Goal: Check status: Check status

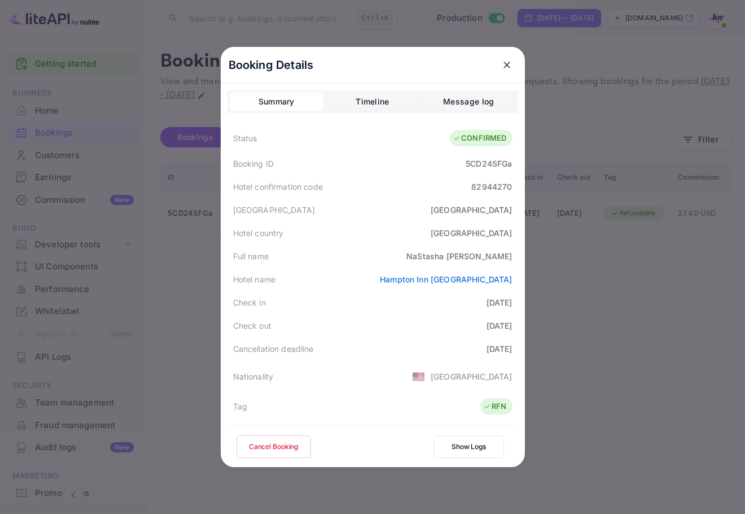
scroll to position [274, 0]
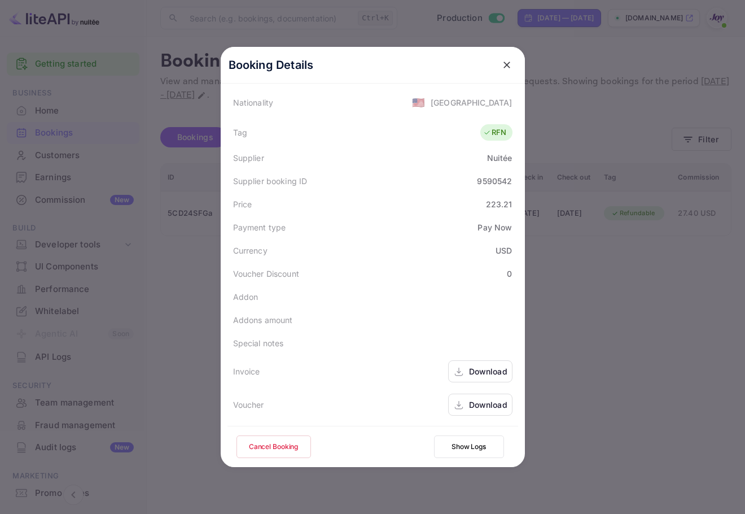
drag, startPoint x: 503, startPoint y: 63, endPoint x: 596, endPoint y: 99, distance: 99.4
click at [504, 65] on icon "close" at bounding box center [506, 64] width 11 height 11
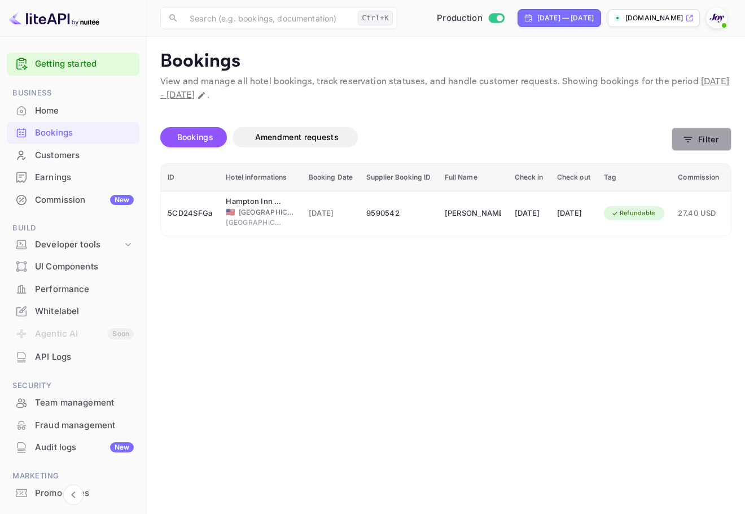
click at [712, 133] on button "Filter" at bounding box center [702, 139] width 60 height 23
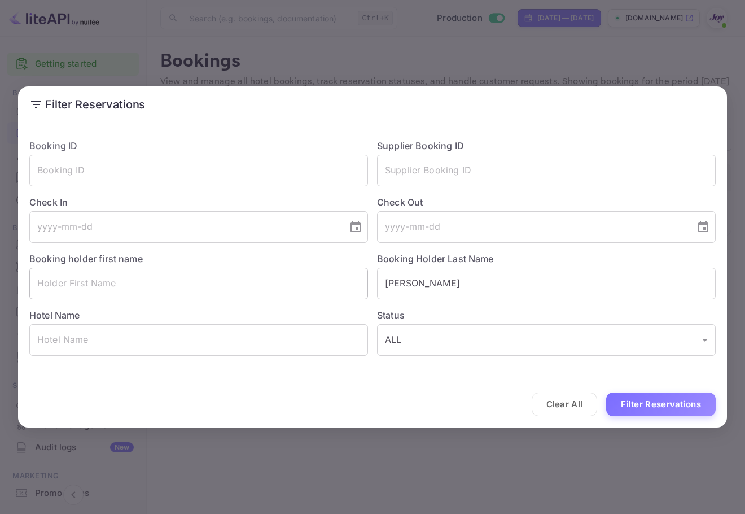
drag, startPoint x: 327, startPoint y: 290, endPoint x: 298, endPoint y: 283, distance: 29.6
click at [297, 286] on div "Booking ID ​ Supplier Booking ID ​ Check In ​ Check Out ​ Booking holder first …" at bounding box center [367, 243] width 695 height 226
paste input "[PERSON_NAME]"
click at [387, 284] on input "[PERSON_NAME]" at bounding box center [546, 284] width 339 height 32
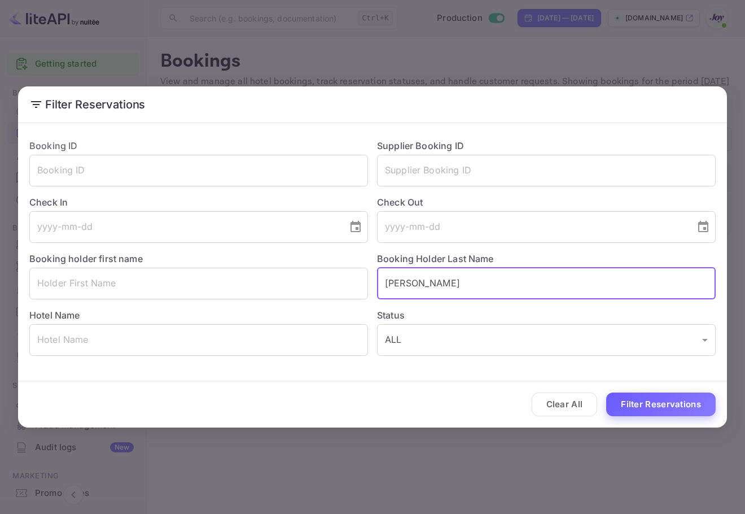
type input "[PERSON_NAME]"
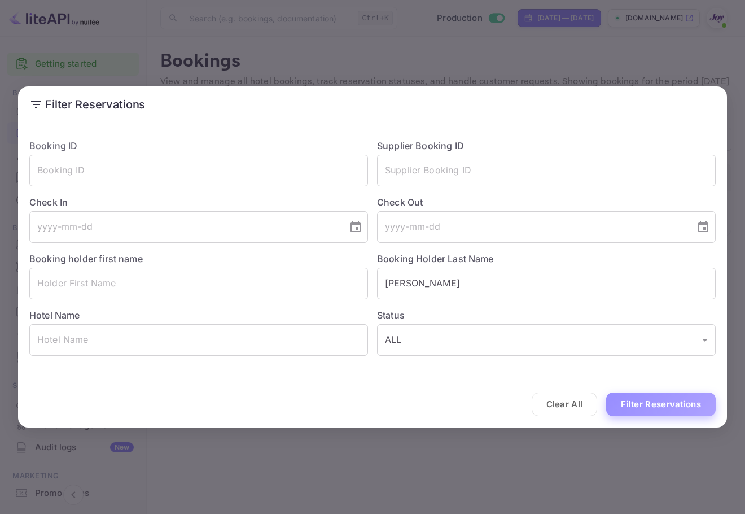
click at [642, 398] on button "Filter Reservations" at bounding box center [660, 404] width 109 height 24
drag, startPoint x: 538, startPoint y: 169, endPoint x: 547, endPoint y: 183, distance: 16.8
click at [538, 169] on input "text" at bounding box center [546, 171] width 339 height 32
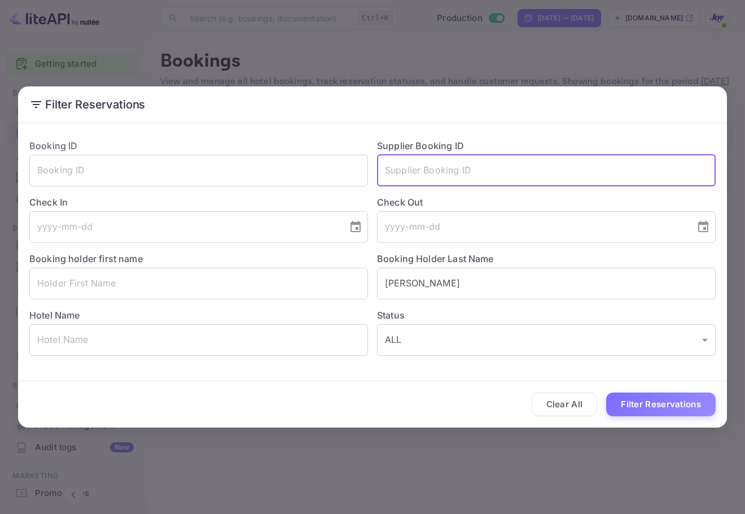
paste input "8671780"
type input "8671780"
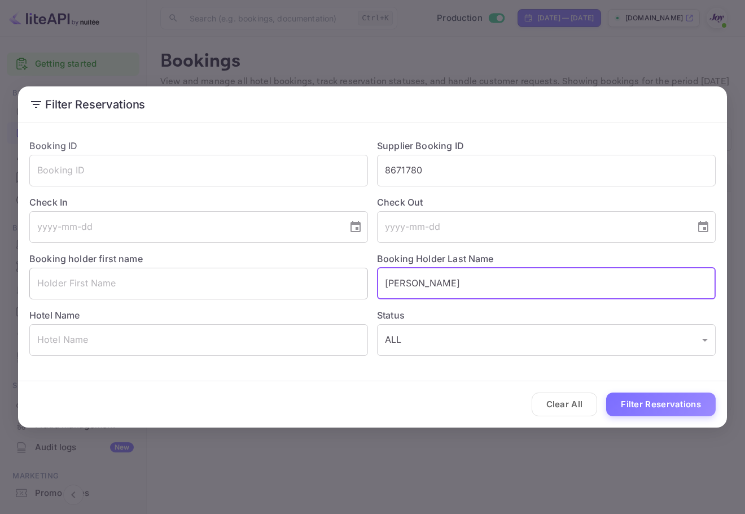
click at [360, 273] on div "Booking ID ​ Supplier Booking ID 8671780 ​ Check In ​ Check Out ​ Booking holde…" at bounding box center [367, 243] width 695 height 226
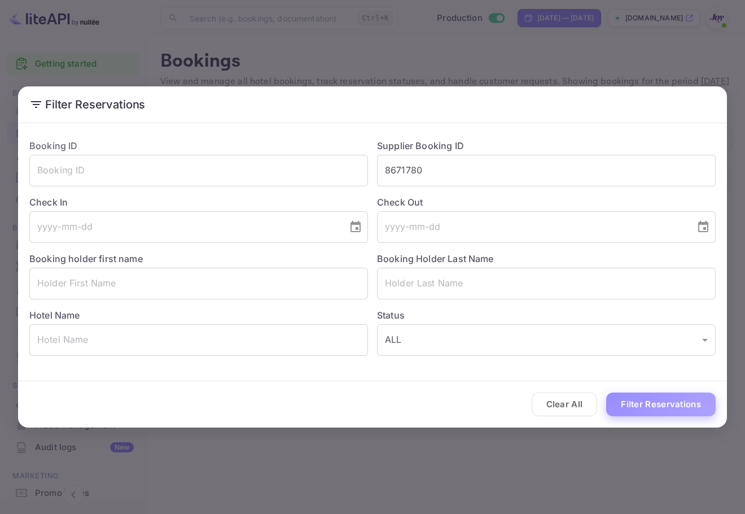
click at [677, 409] on button "Filter Reservations" at bounding box center [660, 404] width 109 height 24
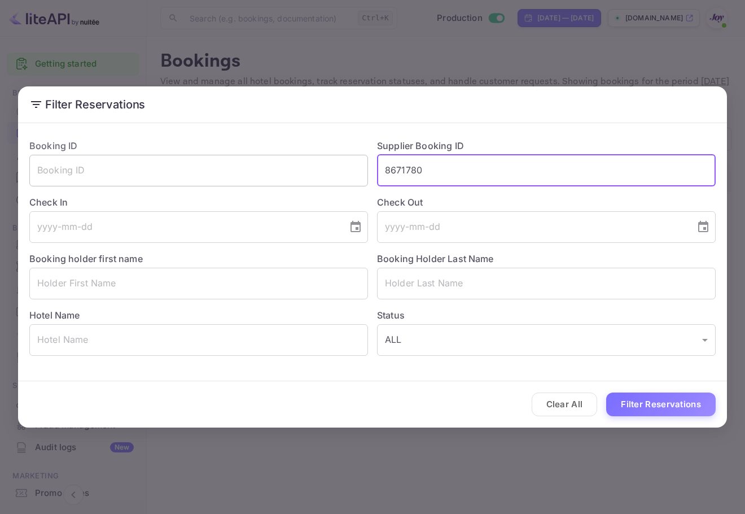
drag, startPoint x: 510, startPoint y: 168, endPoint x: 315, endPoint y: 167, distance: 194.7
click at [314, 163] on div "Booking ID ​ Supplier Booking ID 8671780 ​ Check In ​ Check Out ​ Booking holde…" at bounding box center [367, 243] width 695 height 226
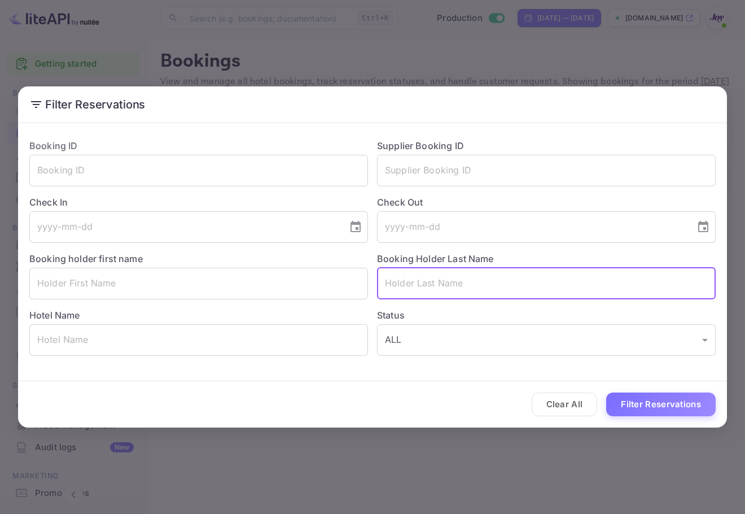
click at [435, 276] on input "text" at bounding box center [546, 284] width 339 height 32
paste input "[PERSON_NAME]"
type input "[PERSON_NAME]"
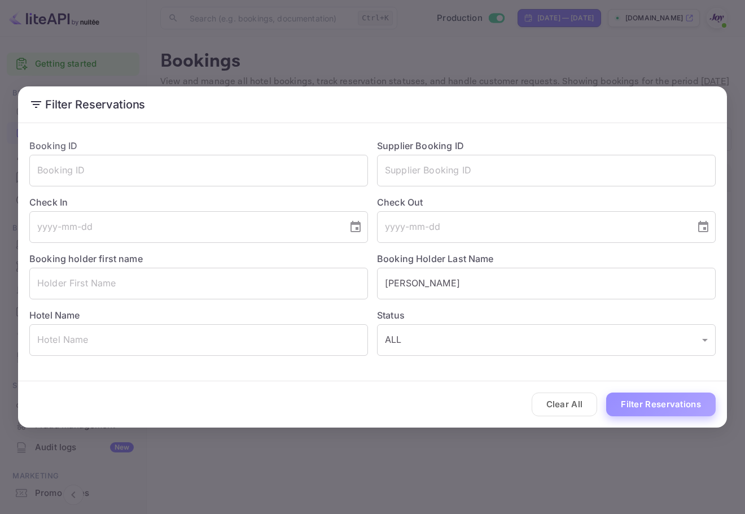
click at [661, 400] on button "Filter Reservations" at bounding box center [660, 404] width 109 height 24
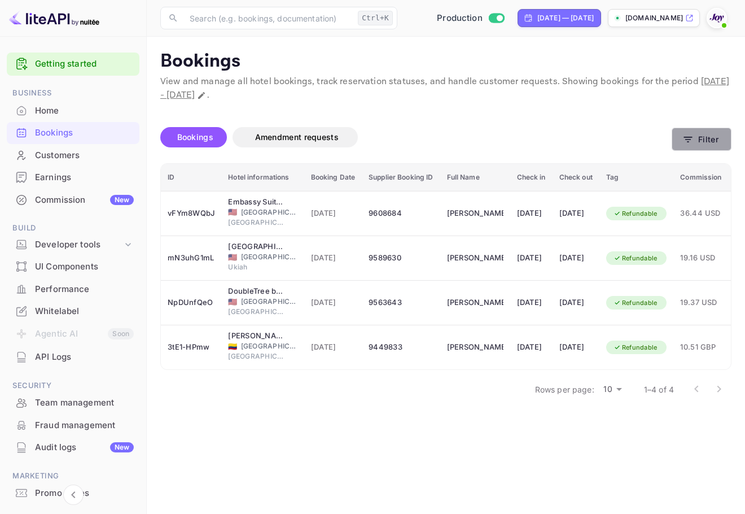
click at [698, 139] on button "Filter" at bounding box center [702, 139] width 60 height 23
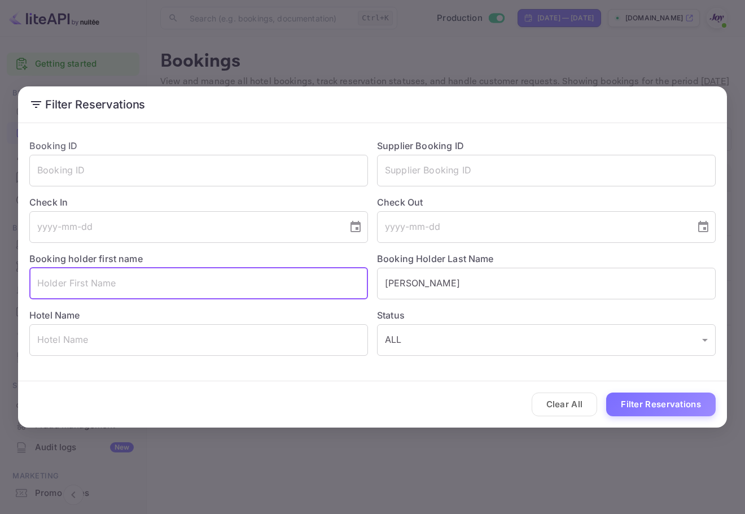
click at [228, 274] on input "text" at bounding box center [198, 284] width 339 height 32
paste input "[PERSON_NAME]"
click at [37, 284] on input "[PERSON_NAME]" at bounding box center [198, 284] width 339 height 32
type input "[PERSON_NAME]"
click at [647, 398] on button "Filter Reservations" at bounding box center [660, 404] width 109 height 24
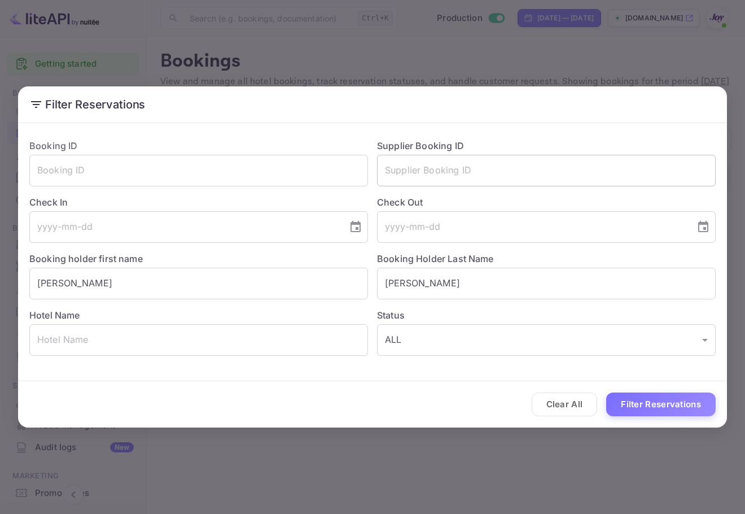
drag, startPoint x: 521, startPoint y: 190, endPoint x: 521, endPoint y: 168, distance: 21.4
click at [521, 189] on div "Check Out ​" at bounding box center [542, 214] width 348 height 56
click at [519, 162] on input "text" at bounding box center [546, 171] width 339 height 32
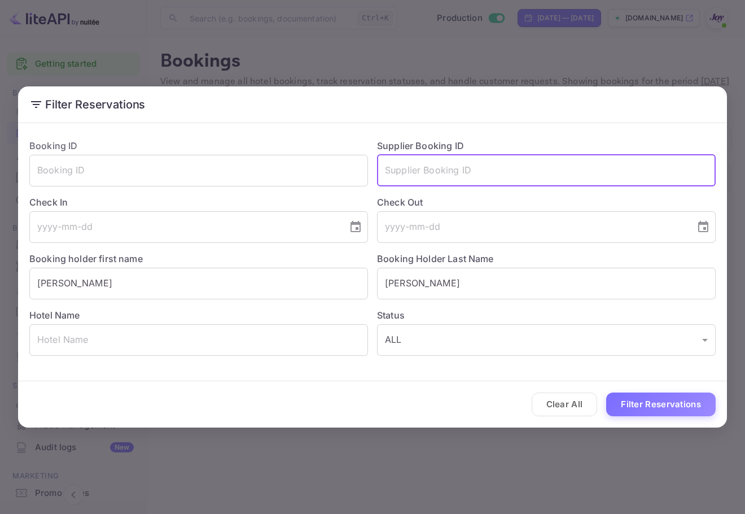
paste input "9199634"
type input "9199634"
drag, startPoint x: 448, startPoint y: 279, endPoint x: 320, endPoint y: 280, distance: 127.6
click at [320, 280] on div "Booking ID ​ Supplier Booking ID 9199634 ​ Check In ​ Check Out ​ Booking holde…" at bounding box center [367, 243] width 695 height 226
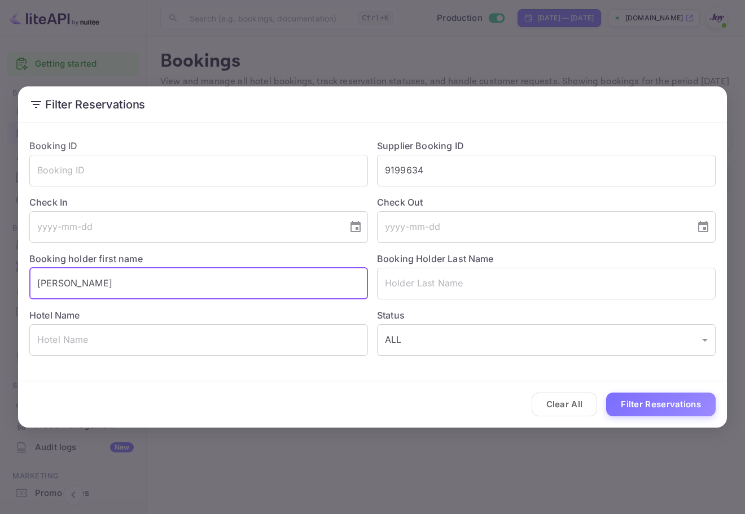
drag, startPoint x: 207, startPoint y: 283, endPoint x: 10, endPoint y: 270, distance: 197.4
click at [10, 270] on div "Filter Reservations Booking ID ​ Supplier Booking ID 9199634 ​ Check In ​ Check…" at bounding box center [372, 257] width 745 height 514
click at [388, 169] on input "9199634" at bounding box center [546, 171] width 339 height 32
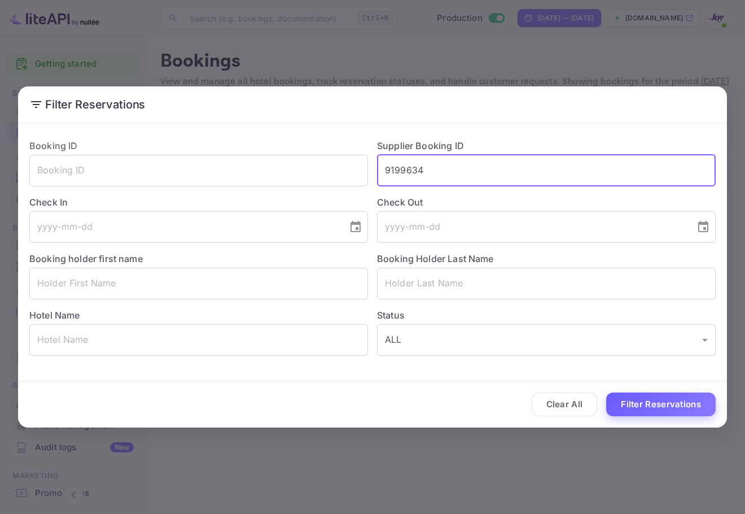
type input "9199634"
click at [682, 399] on button "Filter Reservations" at bounding box center [660, 404] width 109 height 24
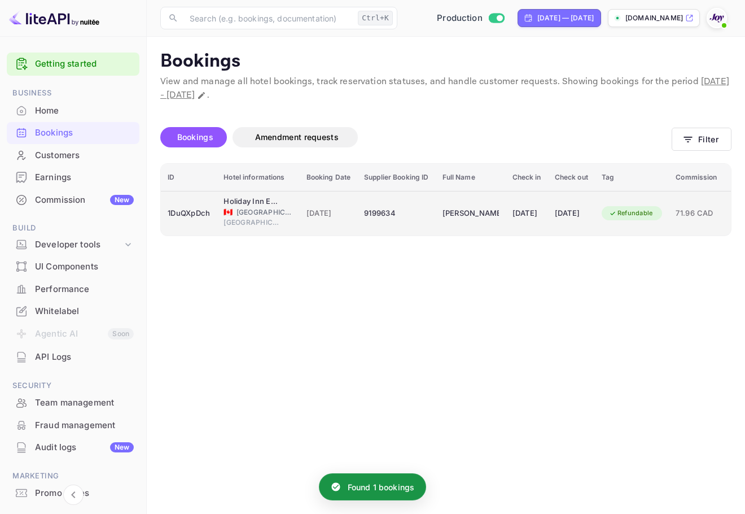
click at [348, 213] on span "[DATE]" at bounding box center [328, 213] width 45 height 12
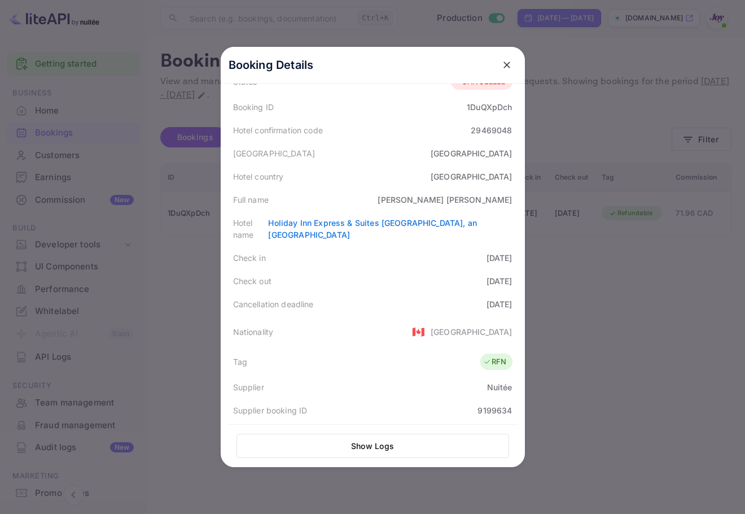
scroll to position [290, 0]
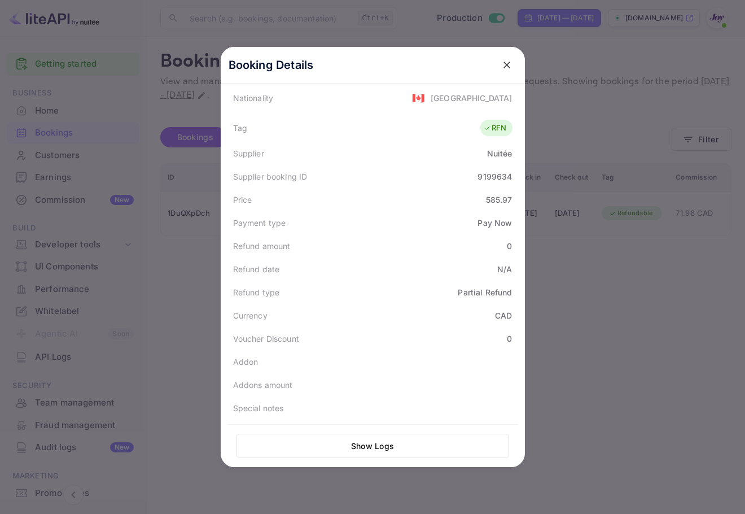
click at [701, 166] on div at bounding box center [372, 257] width 745 height 514
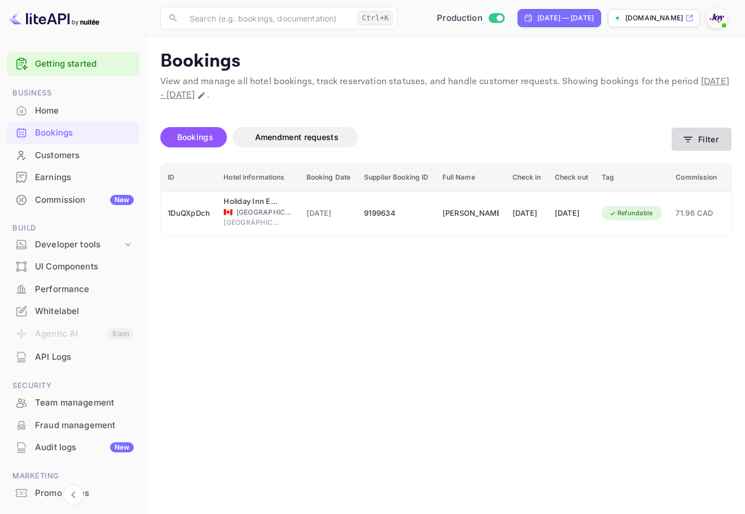
click at [700, 142] on button "Filter" at bounding box center [702, 139] width 60 height 23
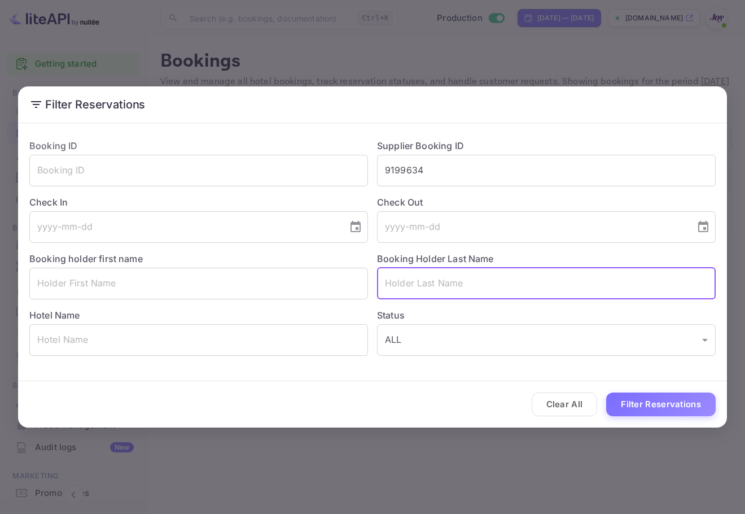
click at [458, 286] on input "text" at bounding box center [546, 284] width 339 height 32
paste input "[PERSON_NAME]"
type input "[PERSON_NAME]"
click at [667, 401] on button "Filter Reservations" at bounding box center [660, 404] width 109 height 24
